Goal: Understand process/instructions: Learn how to perform a task or action

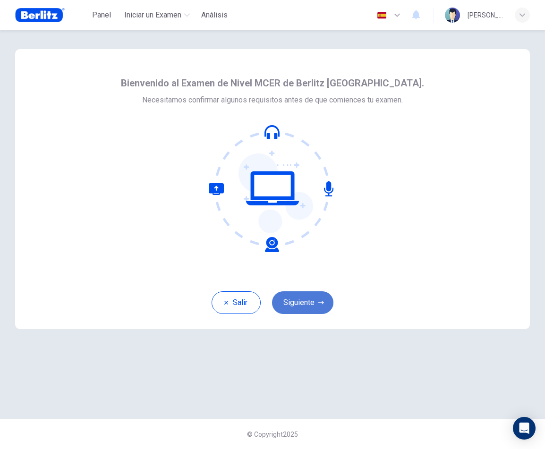
click at [306, 303] on button "Siguiente" at bounding box center [302, 302] width 61 height 23
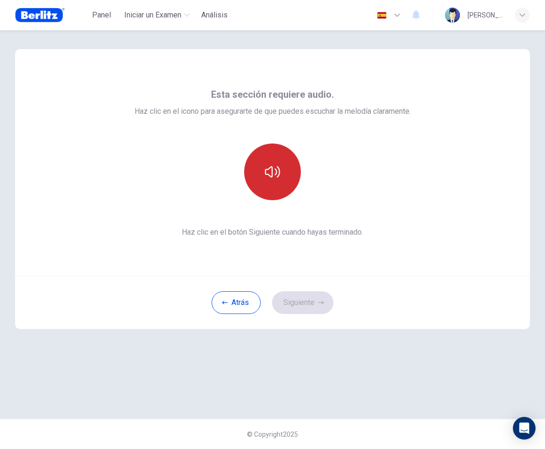
click at [277, 174] on icon "button" at bounding box center [272, 171] width 15 height 15
click at [274, 183] on button "button" at bounding box center [272, 171] width 57 height 57
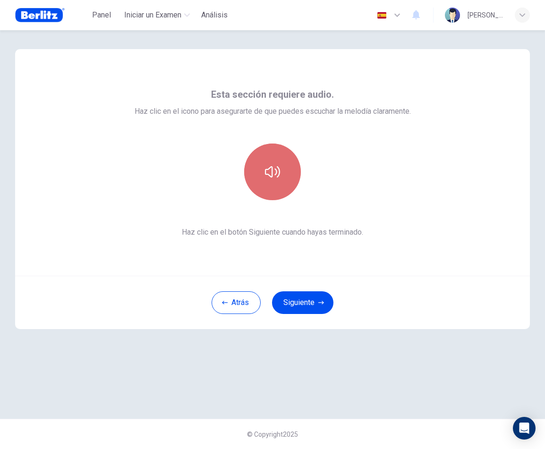
click at [273, 186] on button "button" at bounding box center [272, 171] width 57 height 57
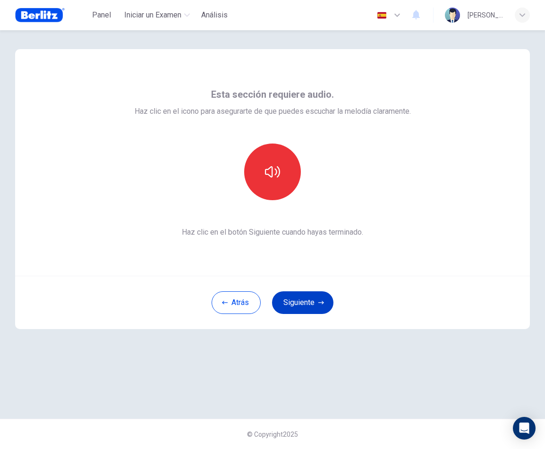
click at [293, 304] on button "Siguiente" at bounding box center [302, 302] width 61 height 23
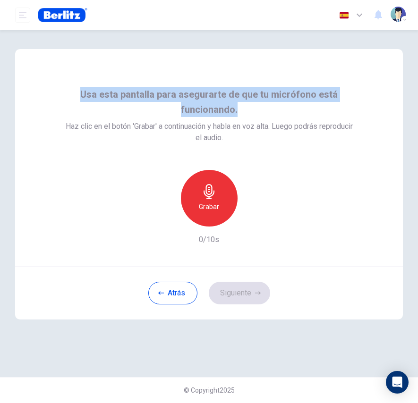
drag, startPoint x: 94, startPoint y: 93, endPoint x: 263, endPoint y: 111, distance: 169.9
click at [263, 111] on span "Usa esta pantalla para asegurarte de que tu micrófono está funcionando." at bounding box center [209, 102] width 288 height 30
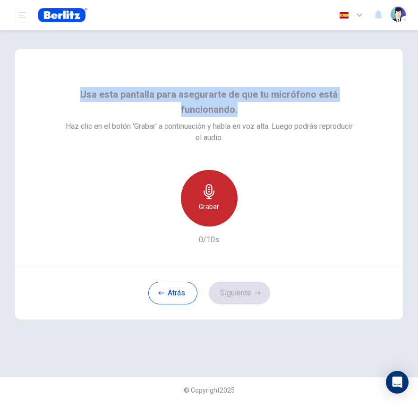
click at [212, 203] on h6 "Grabar" at bounding box center [209, 206] width 20 height 11
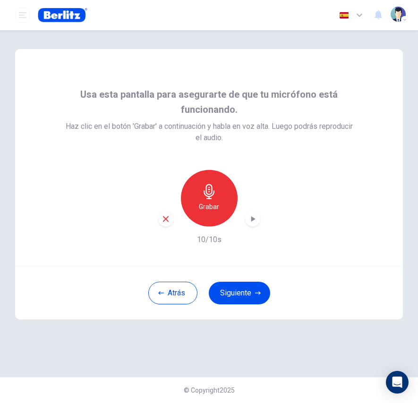
click at [259, 224] on div "Grabar" at bounding box center [209, 198] width 102 height 57
click at [253, 223] on icon "button" at bounding box center [252, 218] width 9 height 9
click at [245, 296] on button "Siguiente" at bounding box center [239, 293] width 61 height 23
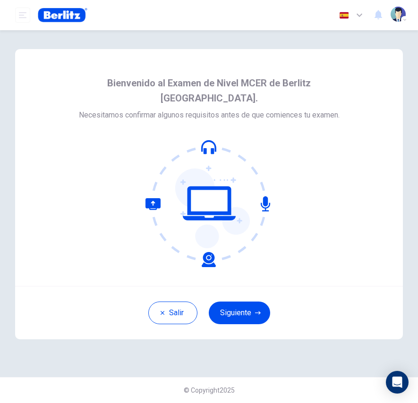
click at [256, 286] on div "[PERSON_NAME]" at bounding box center [208, 312] width 387 height 53
click at [247, 302] on button "Siguiente" at bounding box center [239, 313] width 61 height 23
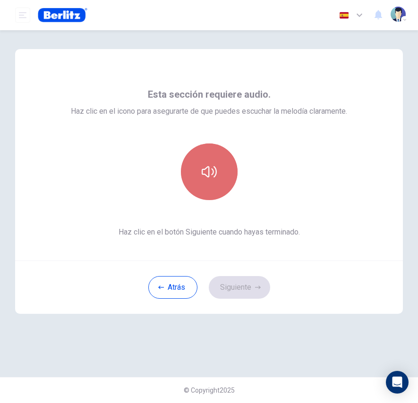
click at [213, 191] on button "button" at bounding box center [209, 171] width 57 height 57
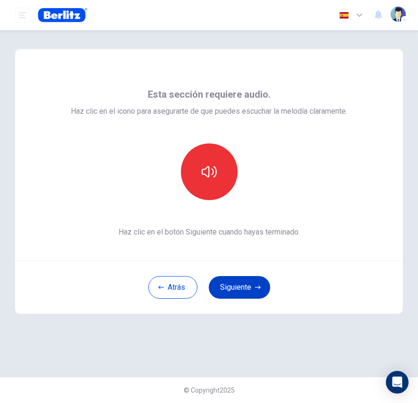
click at [242, 287] on button "Siguiente" at bounding box center [239, 287] width 61 height 23
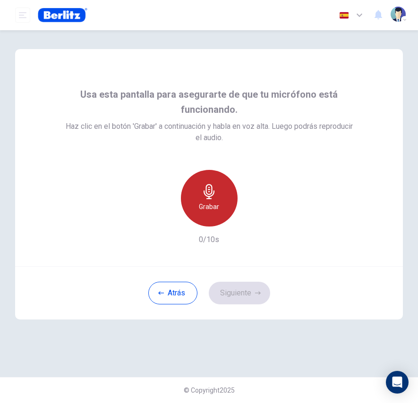
click at [197, 217] on div "Grabar" at bounding box center [209, 198] width 57 height 57
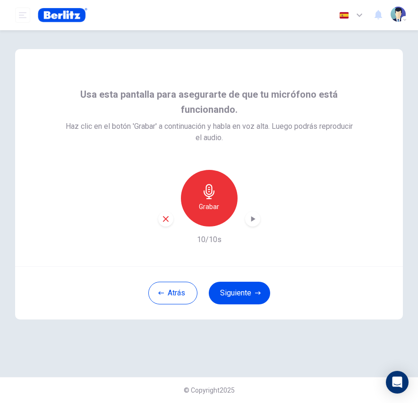
click at [237, 294] on button "Siguiente" at bounding box center [239, 293] width 61 height 23
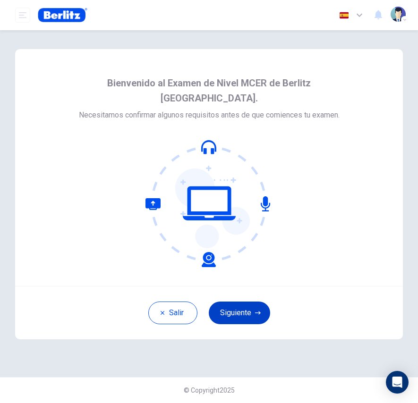
click at [228, 302] on button "Siguiente" at bounding box center [239, 313] width 61 height 23
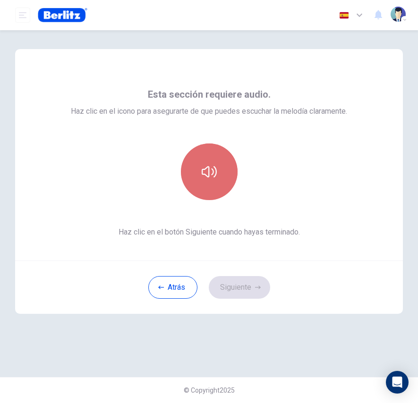
click at [203, 179] on button "button" at bounding box center [209, 171] width 57 height 57
click at [202, 179] on button "button" at bounding box center [209, 171] width 57 height 57
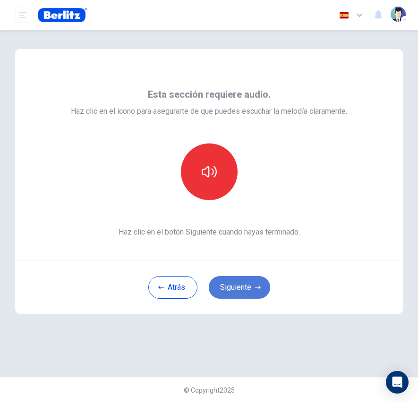
click at [238, 285] on button "Siguiente" at bounding box center [239, 287] width 61 height 23
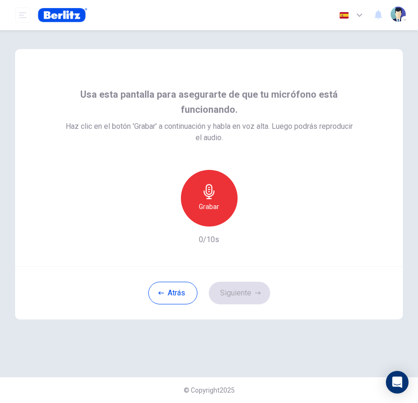
click at [209, 215] on div "Grabar" at bounding box center [209, 198] width 57 height 57
click at [251, 293] on button "Siguiente" at bounding box center [239, 293] width 61 height 23
